Goal: Information Seeking & Learning: Find specific fact

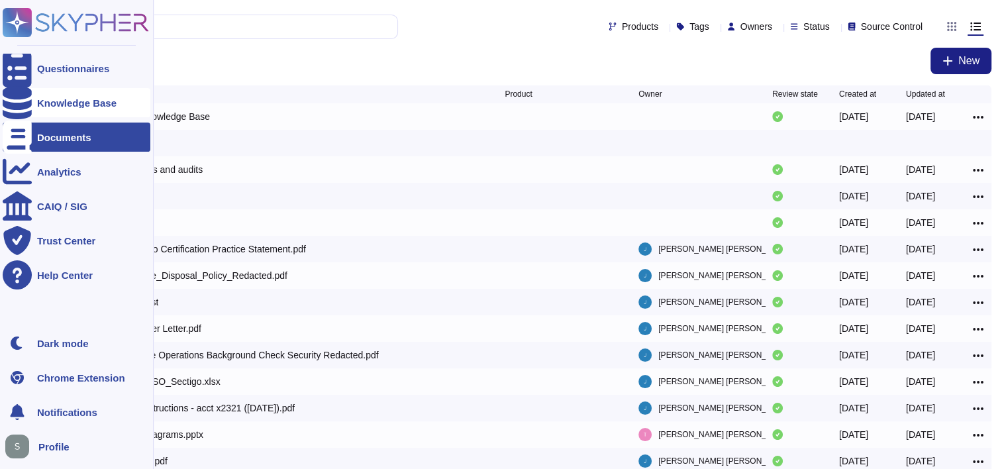
click at [97, 100] on div "Knowledge Base" at bounding box center [76, 103] width 79 height 10
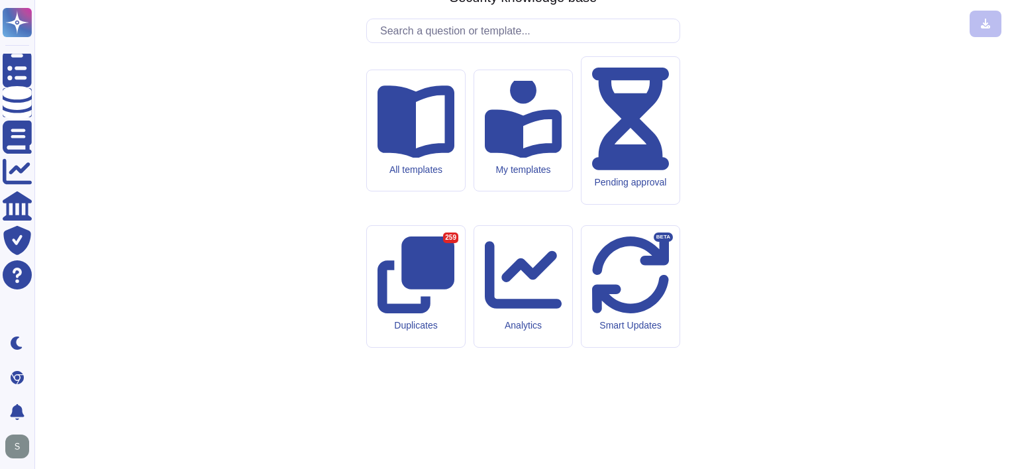
click at [526, 42] on input "text" at bounding box center [526, 30] width 306 height 23
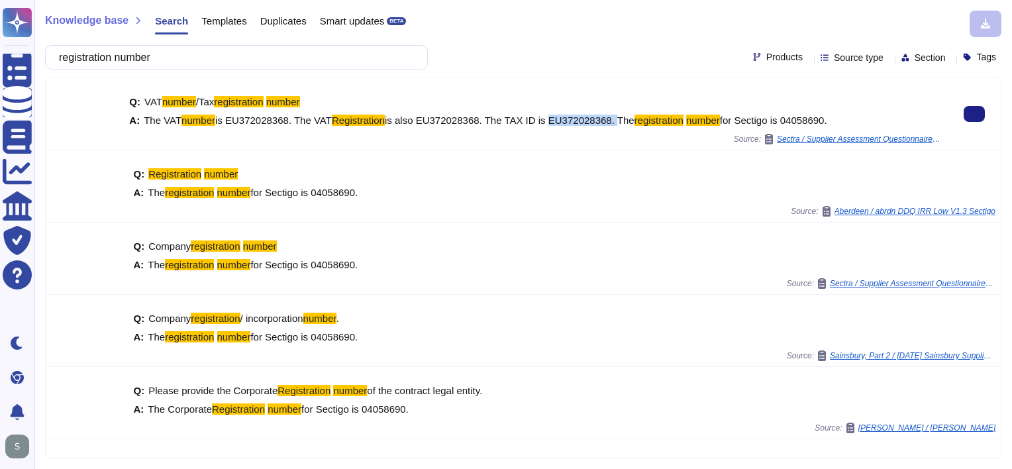
drag, startPoint x: 536, startPoint y: 119, endPoint x: 600, endPoint y: 118, distance: 63.6
click at [600, 118] on span "is also EU372028368. The TAX ID is EU372028368. The" at bounding box center [510, 120] width 250 height 11
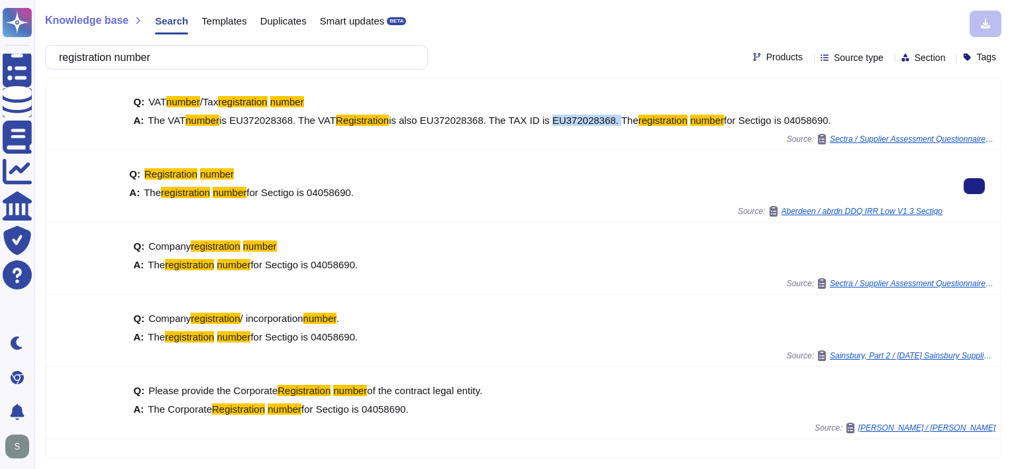
copy span "EU372028368."
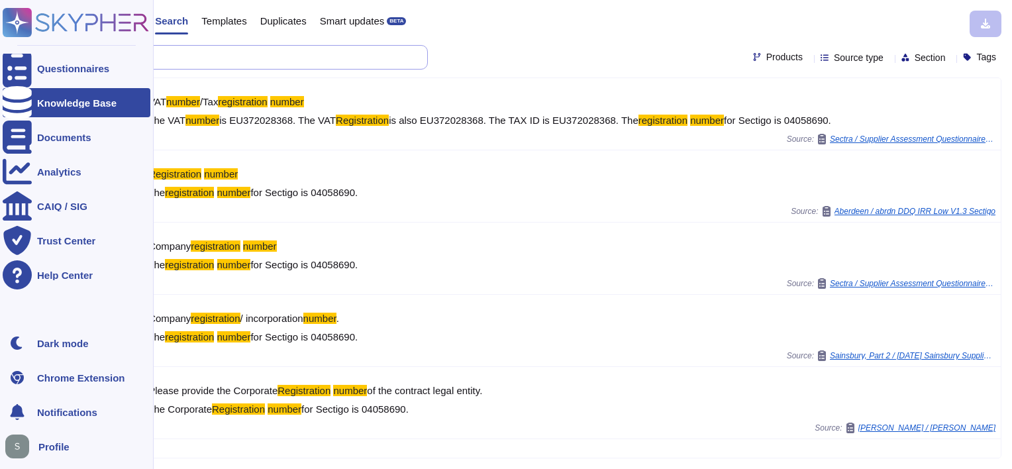
drag, startPoint x: 209, startPoint y: 58, endPoint x: 16, endPoint y: 45, distance: 193.7
click at [17, 45] on div "Questionnaires Knowledge Base Documents Analytics CAIQ / SIG Trust Center Help …" at bounding box center [506, 234] width 1012 height 469
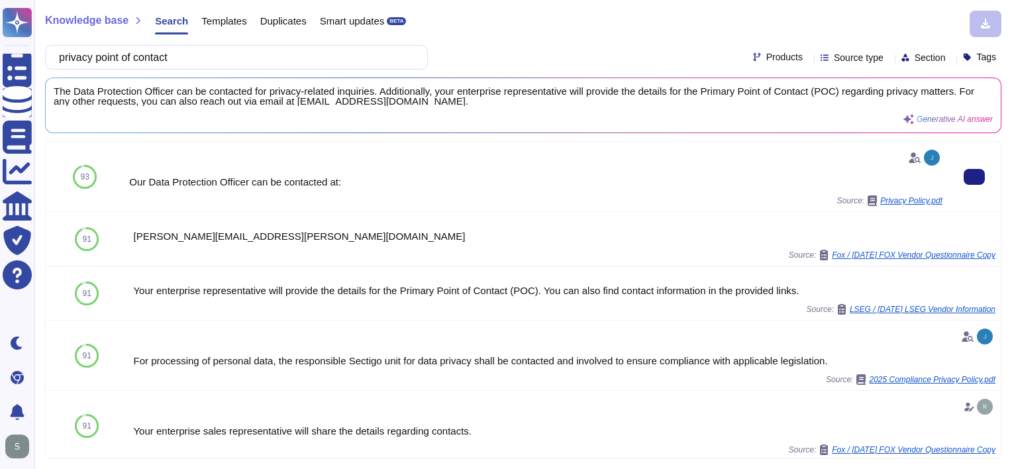
type input "privacy point of contact"
click at [299, 181] on div "Our Data Protection Officer can be contacted at:" at bounding box center [535, 182] width 813 height 10
click at [155, 179] on div "Our Data Protection Officer can be contacted at:" at bounding box center [535, 182] width 813 height 10
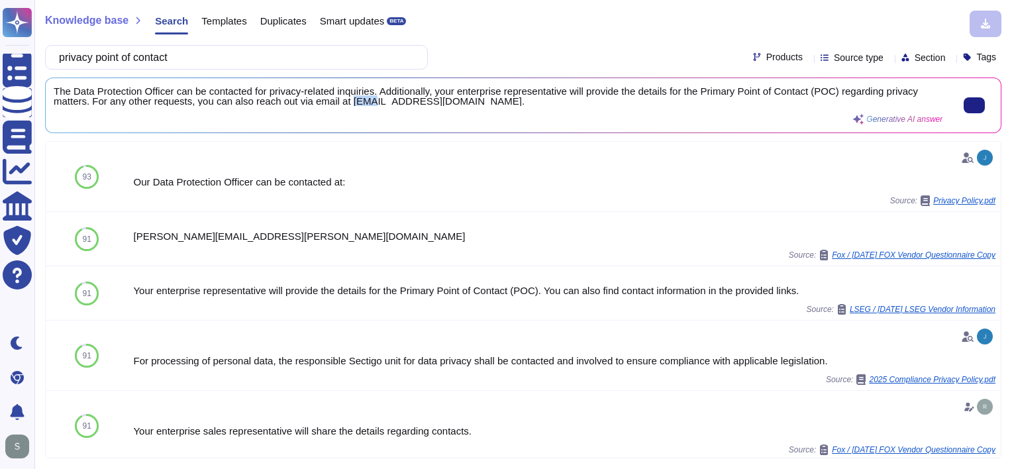
scroll to position [1, 0]
drag, startPoint x: 347, startPoint y: 101, endPoint x: 440, endPoint y: 103, distance: 93.4
click at [440, 103] on span "The Data Protection Officer can be contacted for privacy-related inquiries. Add…" at bounding box center [498, 96] width 888 height 20
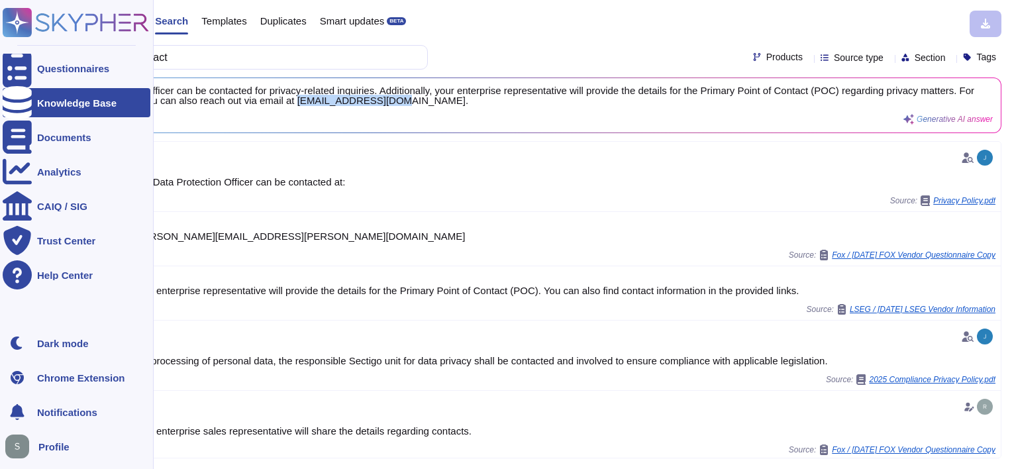
copy span "[EMAIL_ADDRESS][DOMAIN_NAME]"
